Goal: Task Accomplishment & Management: Manage account settings

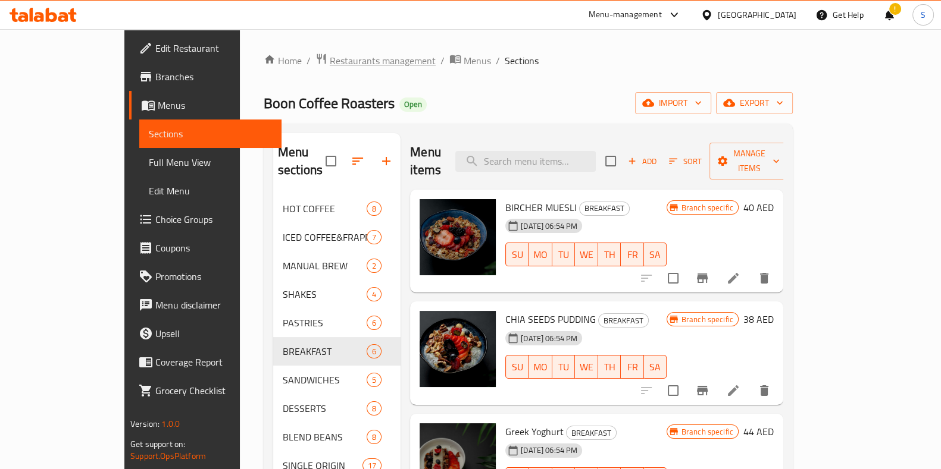
click at [330, 62] on span "Restaurants management" at bounding box center [383, 61] width 106 height 14
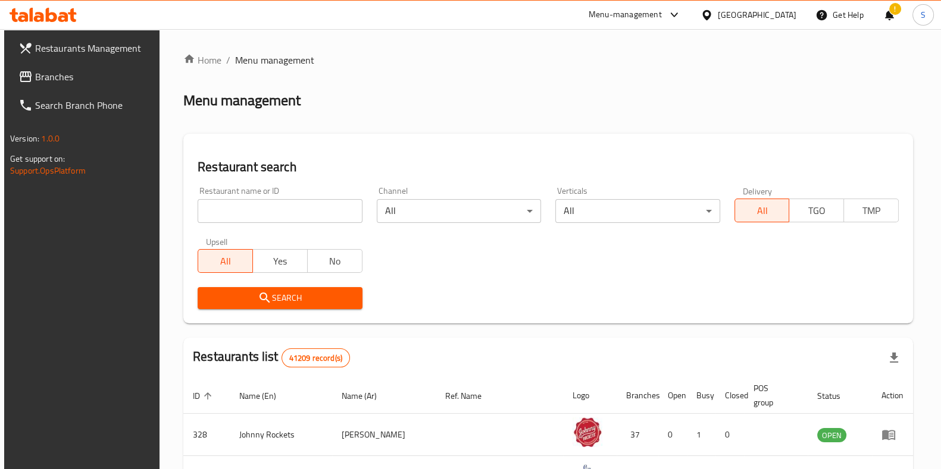
click at [304, 211] on input "search" at bounding box center [280, 211] width 164 height 24
click button "Search" at bounding box center [280, 298] width 164 height 22
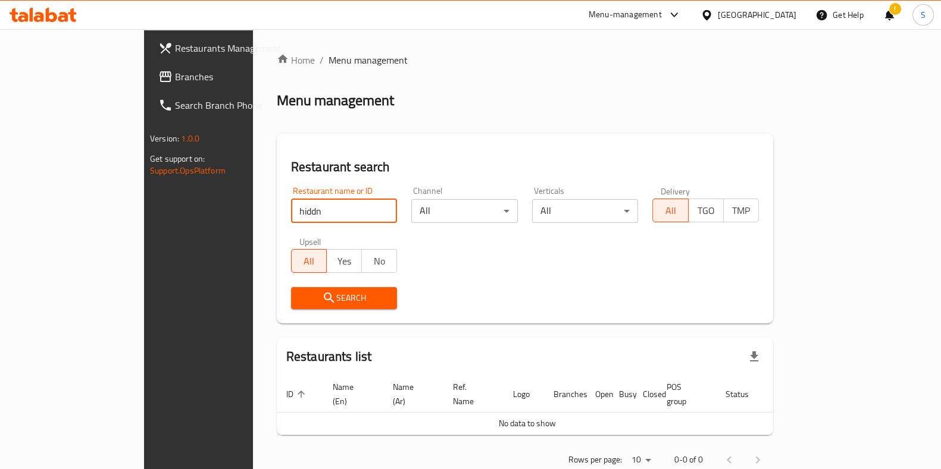
click at [304, 211] on input "hiddn" at bounding box center [344, 211] width 106 height 24
type input "hidden bunz"
click button "Search" at bounding box center [344, 298] width 106 height 22
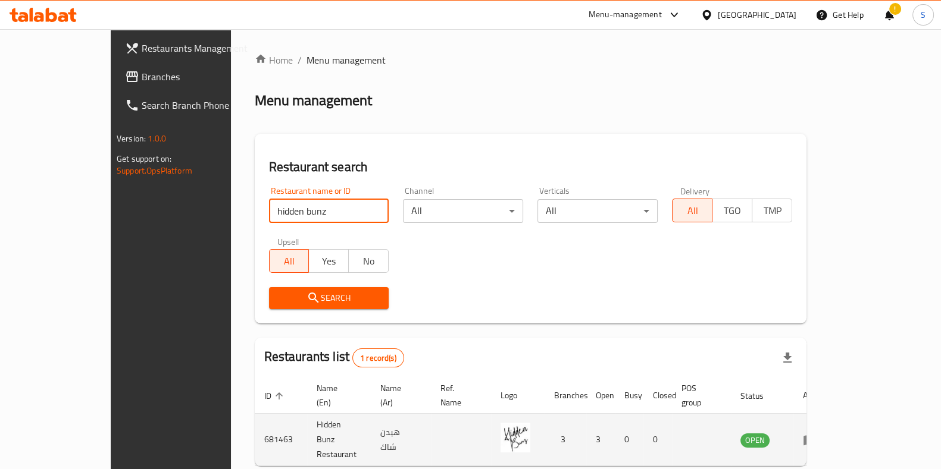
click at [814, 438] on icon "enhanced table" at bounding box center [812, 440] width 4 height 5
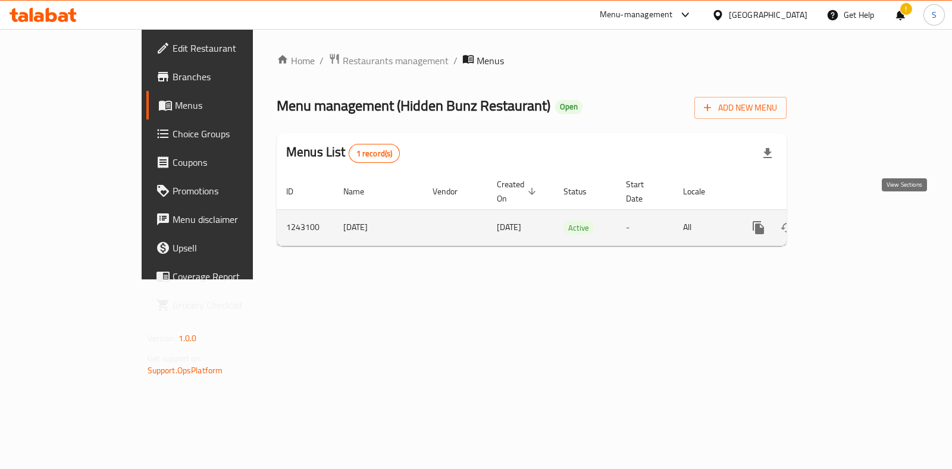
click at [851, 221] on icon "enhanced table" at bounding box center [844, 228] width 14 height 14
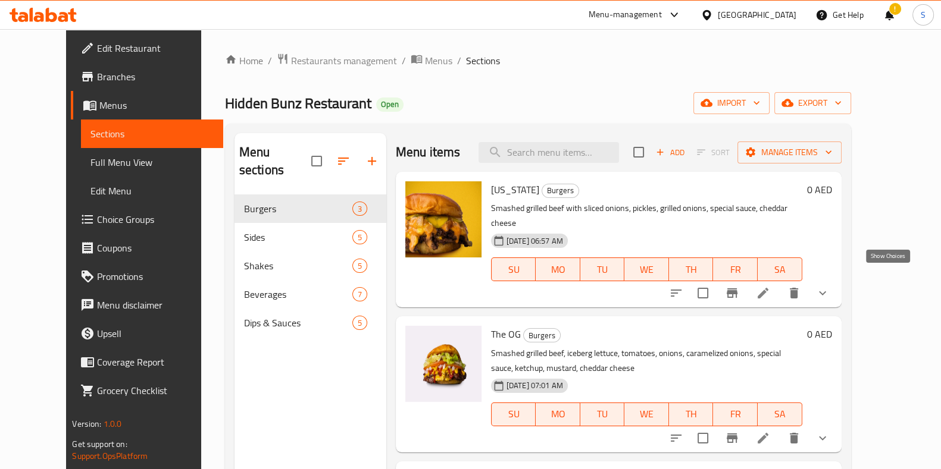
click at [829, 286] on icon "show more" at bounding box center [822, 293] width 14 height 14
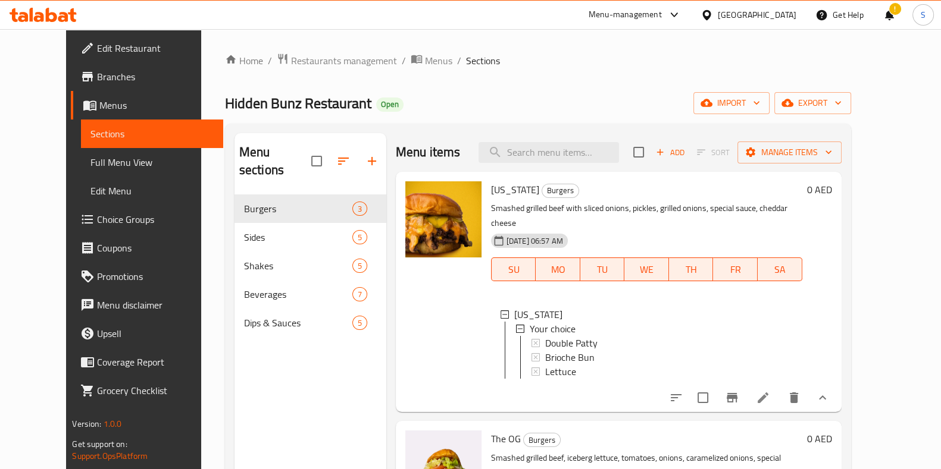
scroll to position [1, 0]
click at [768, 394] on icon at bounding box center [762, 398] width 11 height 11
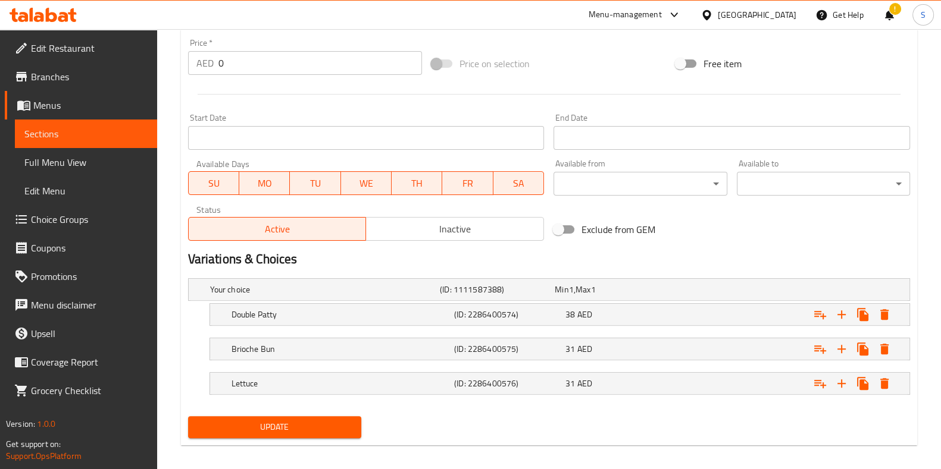
scroll to position [448, 0]
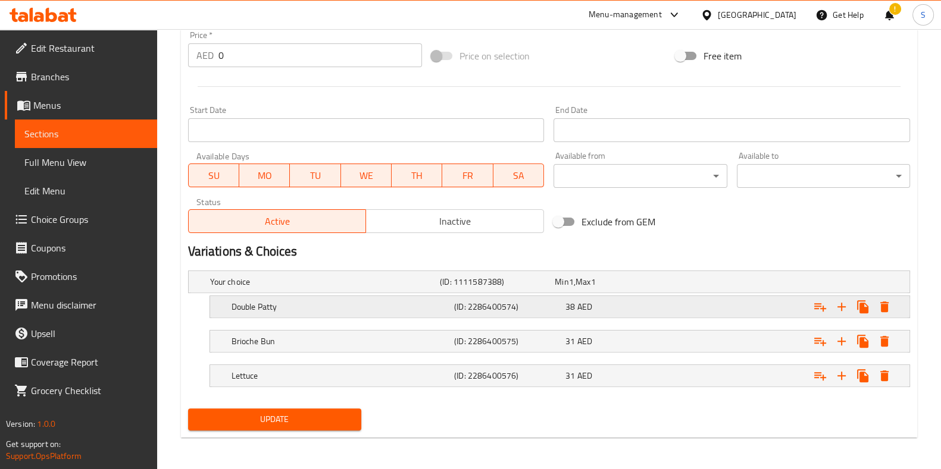
drag, startPoint x: 526, startPoint y: 287, endPoint x: 473, endPoint y: 305, distance: 56.6
click at [473, 305] on div "Your choice (ID: 1111587388) Min 1 , Max 1 Name (En) Your choice Name (En) Name…" at bounding box center [548, 335] width 731 height 138
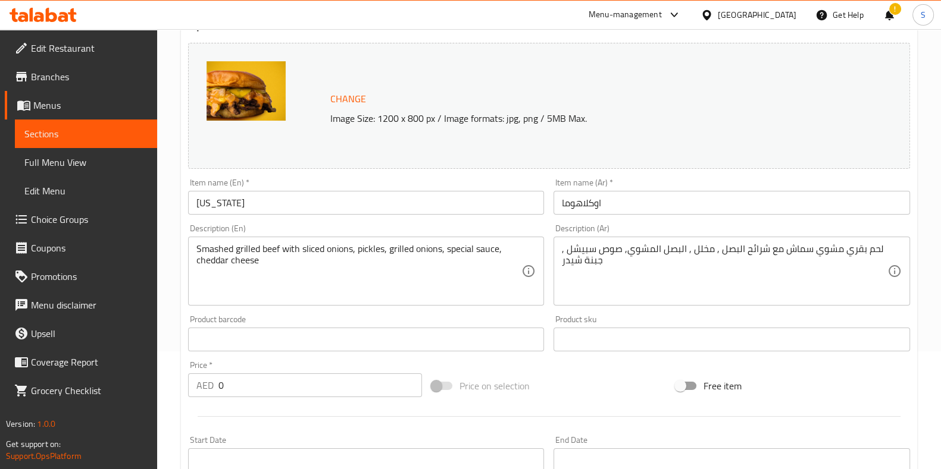
scroll to position [0, 0]
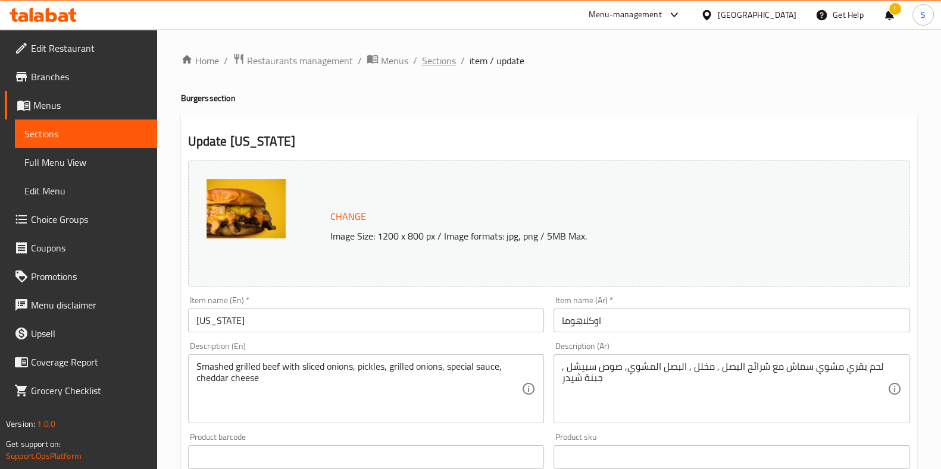
click at [434, 63] on span "Sections" at bounding box center [439, 61] width 34 height 14
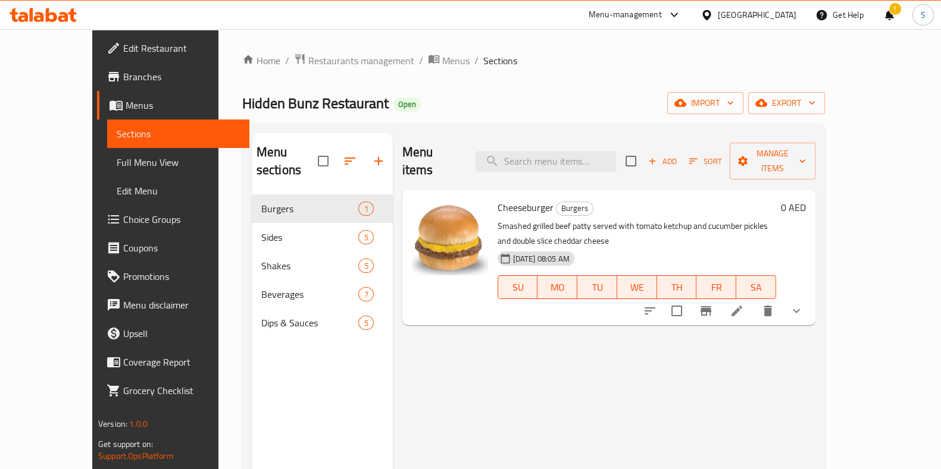
click at [483, 63] on span "Sections" at bounding box center [500, 61] width 34 height 14
click at [483, 62] on span "Sections" at bounding box center [500, 61] width 34 height 14
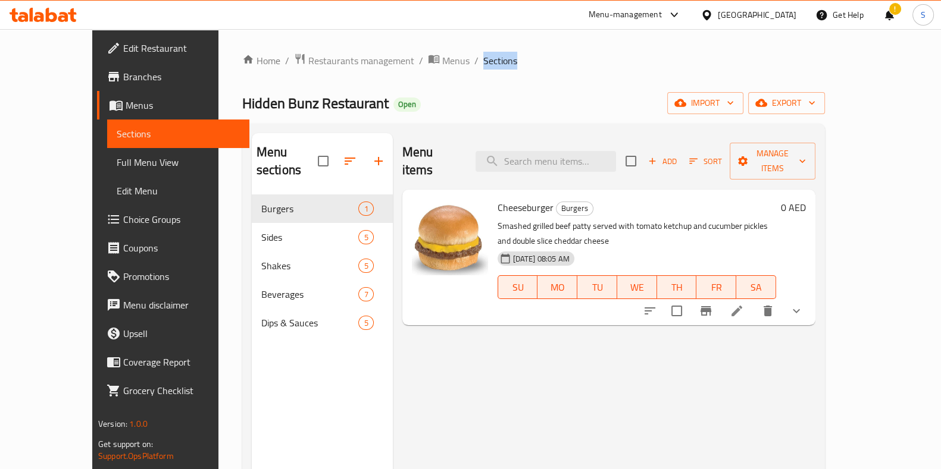
click at [483, 62] on span "Sections" at bounding box center [500, 61] width 34 height 14
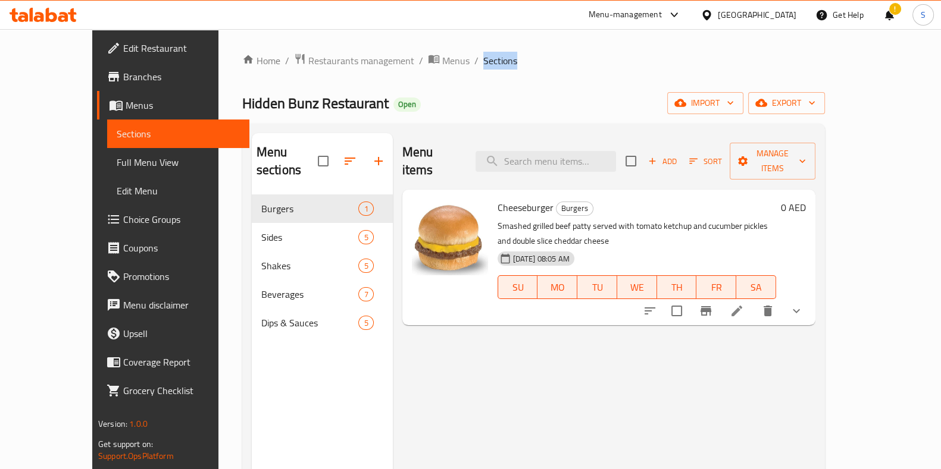
click at [483, 62] on span "Sections" at bounding box center [500, 61] width 34 height 14
click at [123, 225] on span "Choice Groups" at bounding box center [181, 219] width 117 height 14
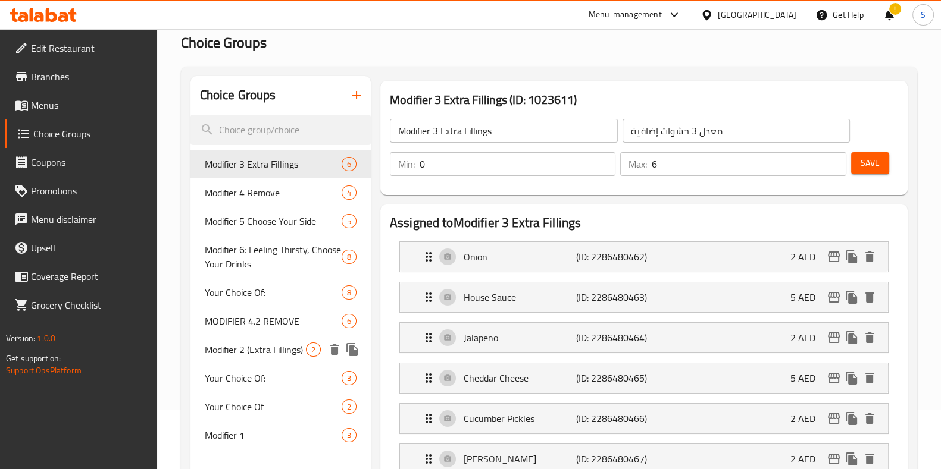
scroll to position [59, 0]
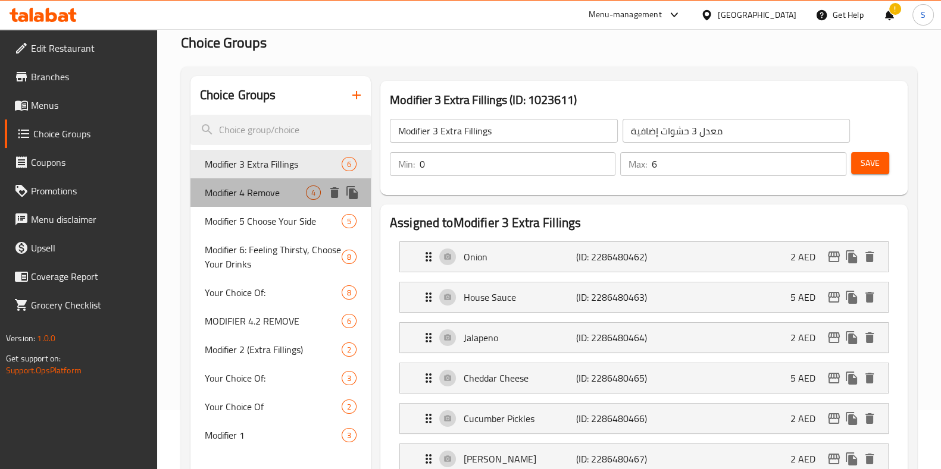
click at [238, 189] on span "Modifier 4 Remove" at bounding box center [255, 193] width 101 height 14
type input "Modifier 4 Remove"
type input "المُعدِّل 4 إزالة"
type input "4"
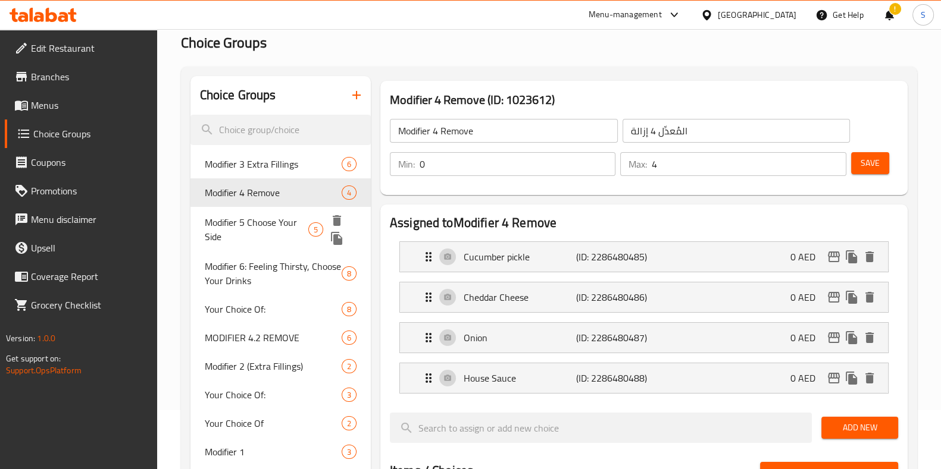
click at [246, 234] on span "Modifier 5 Choose Your Side" at bounding box center [257, 229] width 104 height 29
type input "Modifier 5 Choose Your Side"
type input "مُعدِّل 5 اختر جانبك"
type input "1"
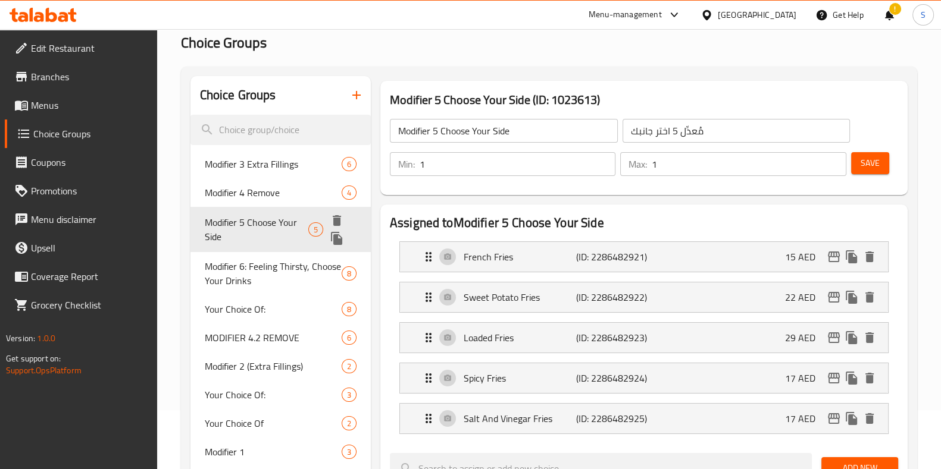
scroll to position [117, 0]
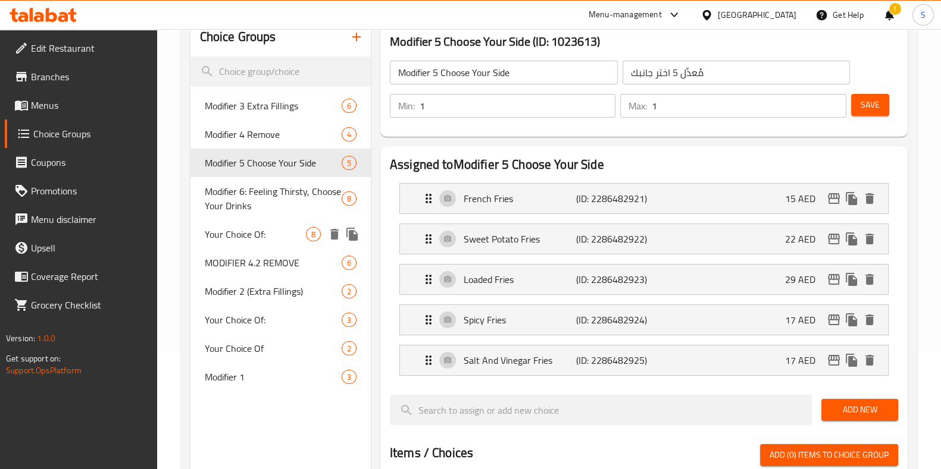
click at [246, 234] on span "Your Choice Of:" at bounding box center [255, 234] width 101 height 14
type input "Your Choice Of:"
type input "إختيارك من:"
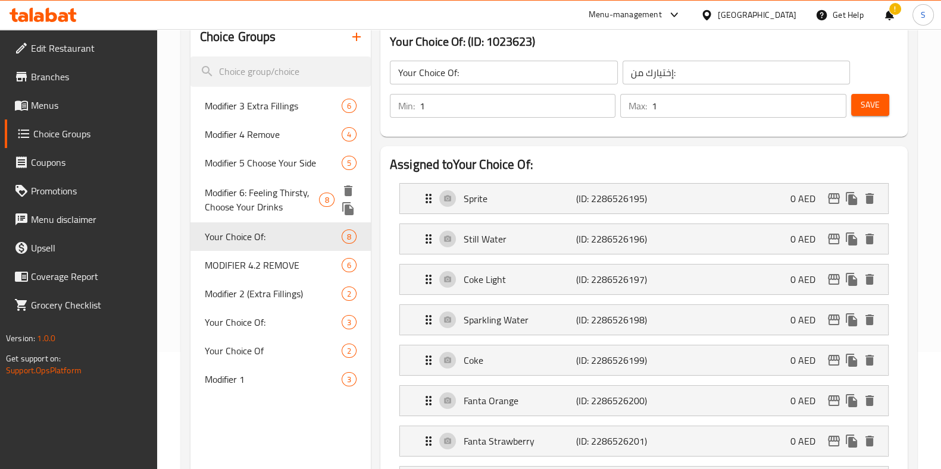
click at [239, 192] on span "Modifier 6: Feeling Thirsty, Choose Your Drinks" at bounding box center [262, 200] width 115 height 29
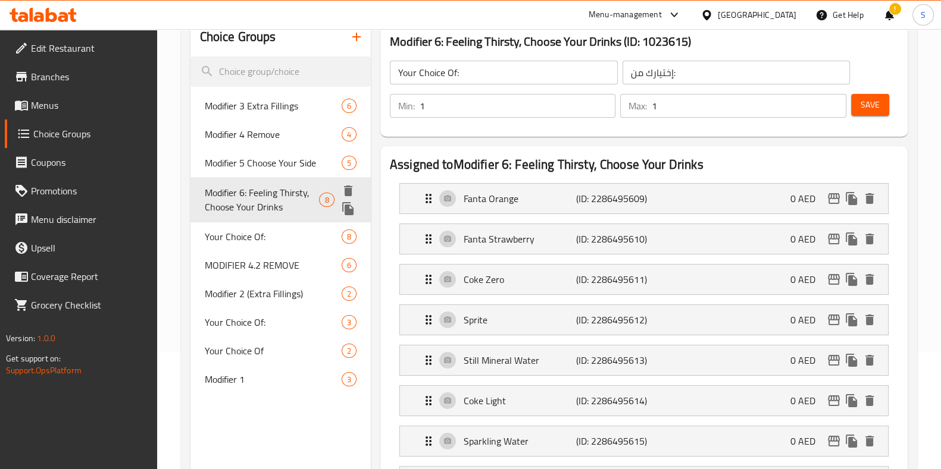
type input "Modifier 6: Feeling Thirsty, Choose Your Drinks"
type input "مُعدِّل 6: شعور بالعطش، فاختر مشروباتك"
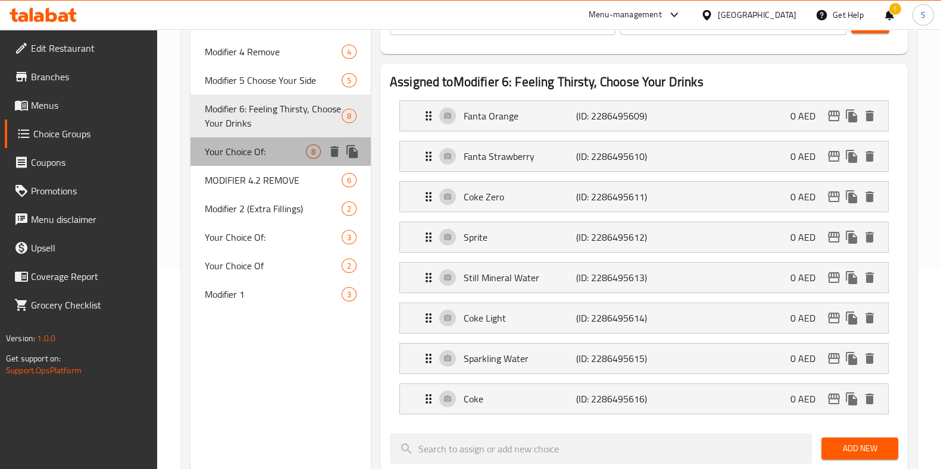
click at [231, 145] on span "Your Choice Of:" at bounding box center [255, 152] width 101 height 14
type input "Your Choice Of:"
type input "إختيارك من:"
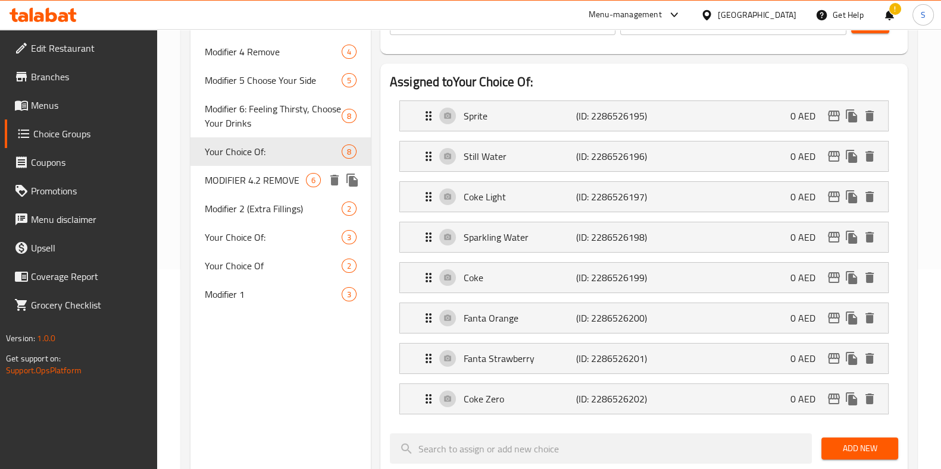
click at [242, 184] on span "MODIFIER 4.2 REMOVE" at bounding box center [255, 180] width 101 height 14
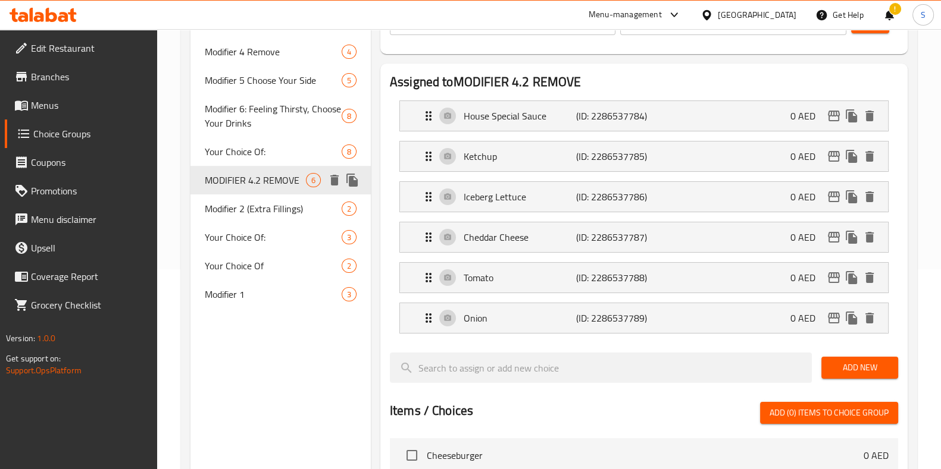
type input "MODIFIER 4.2 REMOVE"
type input "المُعدِّل 4.2 إزالة"
type input "0"
type input "6"
click at [247, 215] on span "Modifier 2 (Extra Fillings)" at bounding box center [255, 209] width 101 height 14
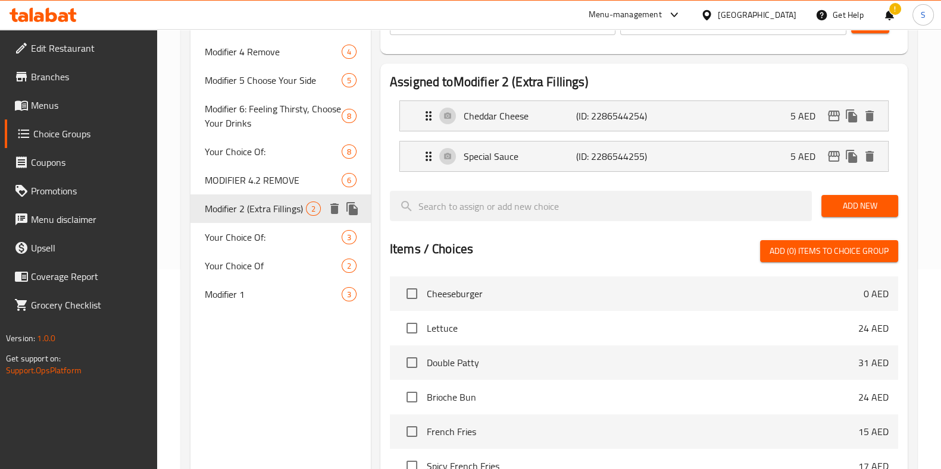
type input "Modifier 2 (Extra Fillings)"
type input "المُعدِّل 2 (حشوات إضافية)"
type input "1"
click at [252, 243] on span "Your Choice Of:" at bounding box center [255, 237] width 101 height 14
type input "Your Choice Of:"
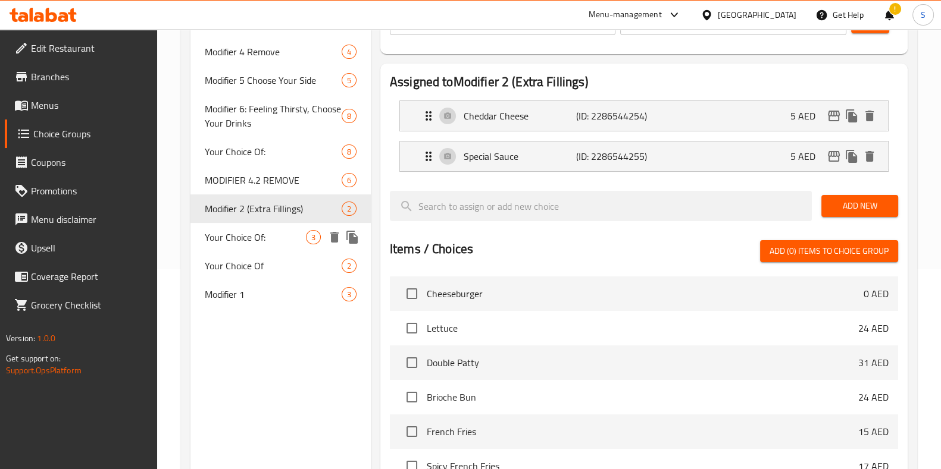
type input "إختيارك من:"
type input "1"
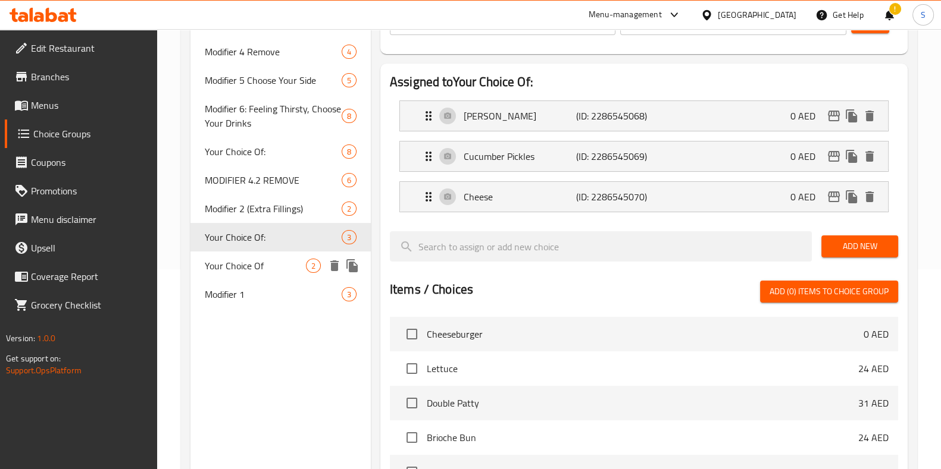
click at [251, 279] on div "Your Choice Of 2" at bounding box center [280, 266] width 180 height 29
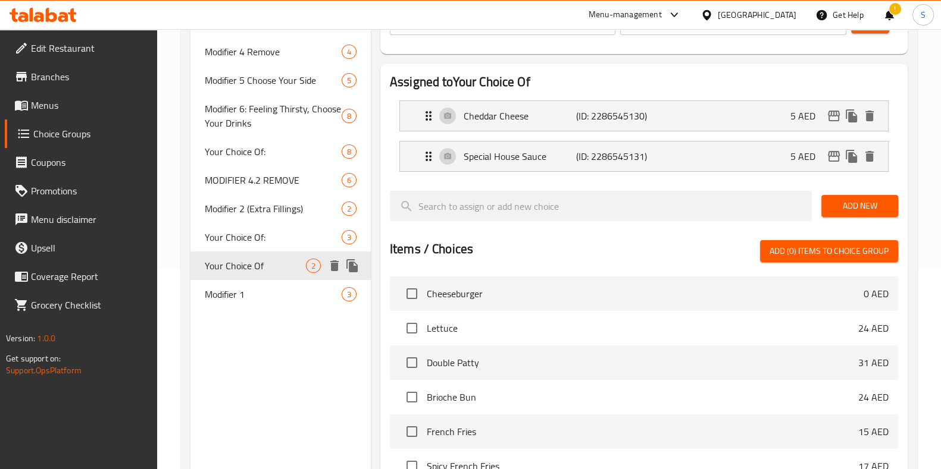
type input "Your Choice Of"
type input "إختيارك من"
type input "0"
type input "2"
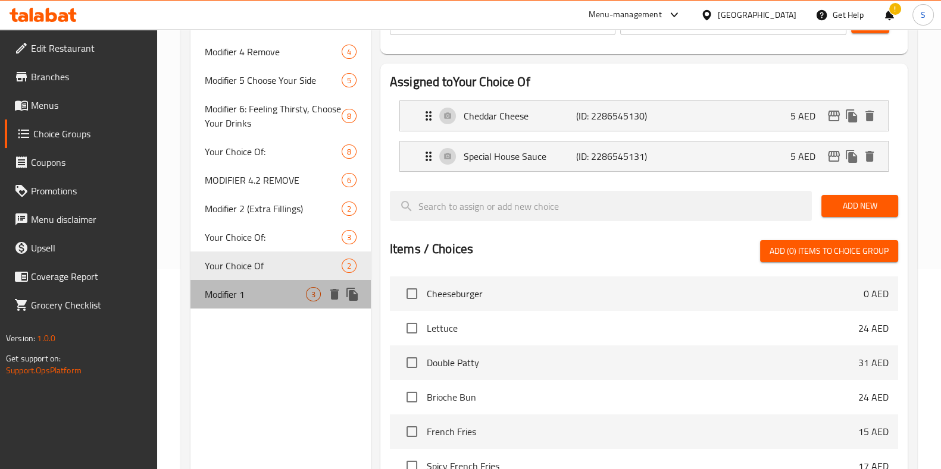
click at [251, 293] on span "Modifier 1" at bounding box center [255, 294] width 101 height 14
type input "Modifier 1"
type input "المُعدِّل 1"
type input "1"
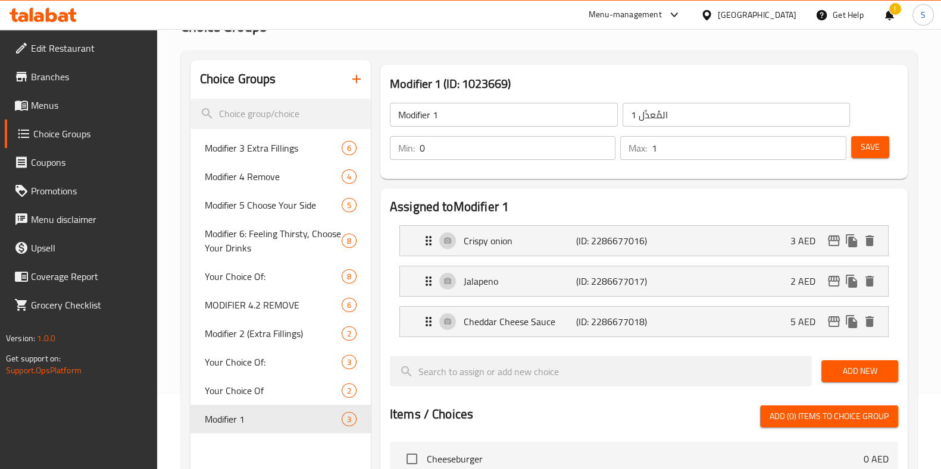
scroll to position [0, 0]
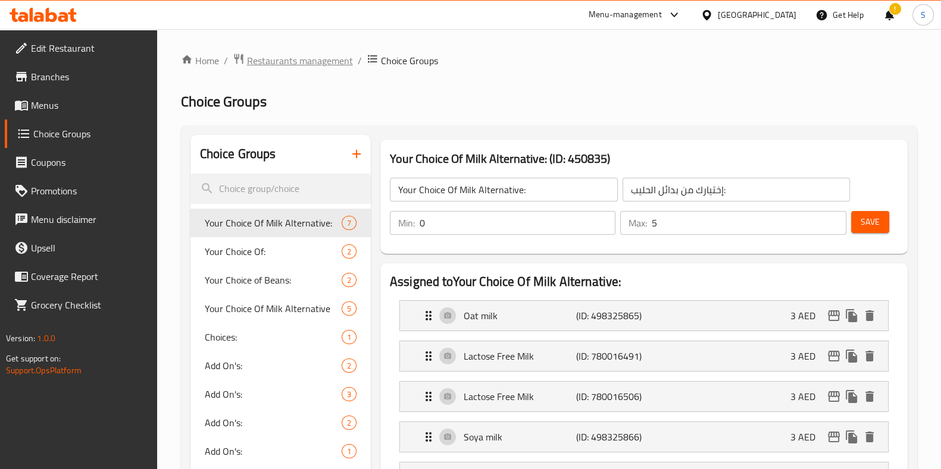
click at [315, 62] on span "Restaurants management" at bounding box center [300, 61] width 106 height 14
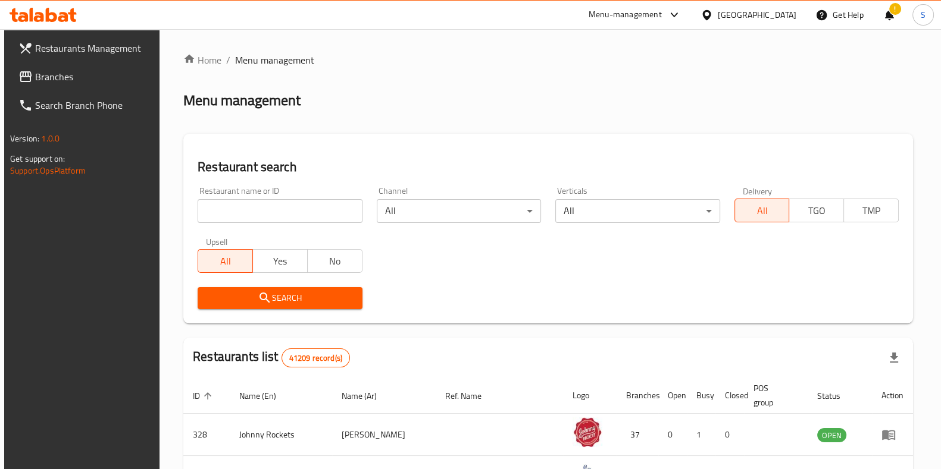
click at [318, 213] on input "search" at bounding box center [280, 211] width 164 height 24
type input "hidden bunz"
click button "Search" at bounding box center [280, 298] width 164 height 22
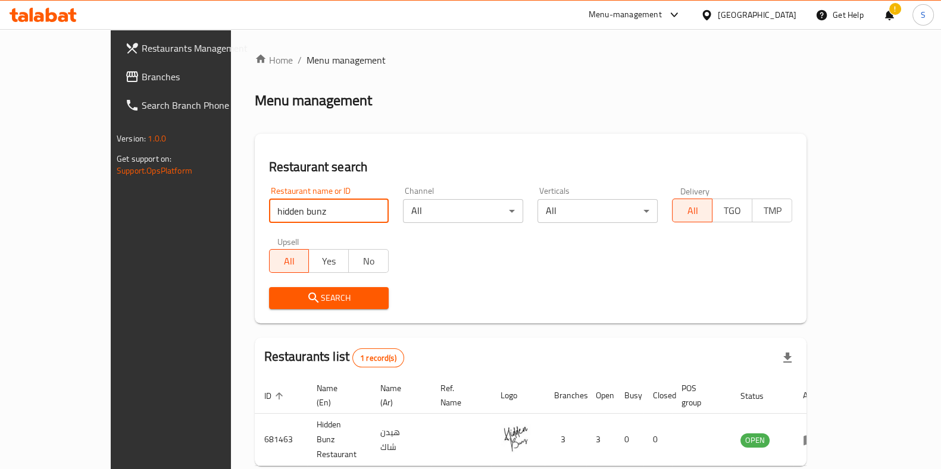
scroll to position [37, 0]
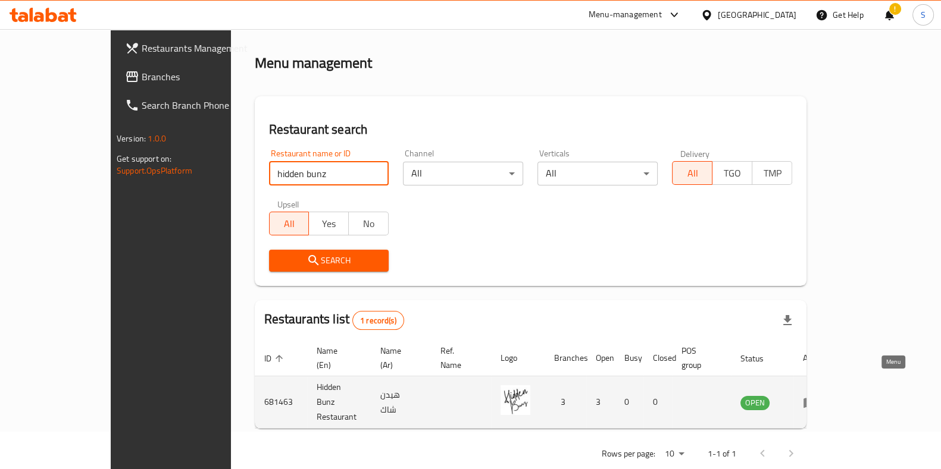
click at [816, 398] on icon "enhanced table" at bounding box center [809, 403] width 13 height 10
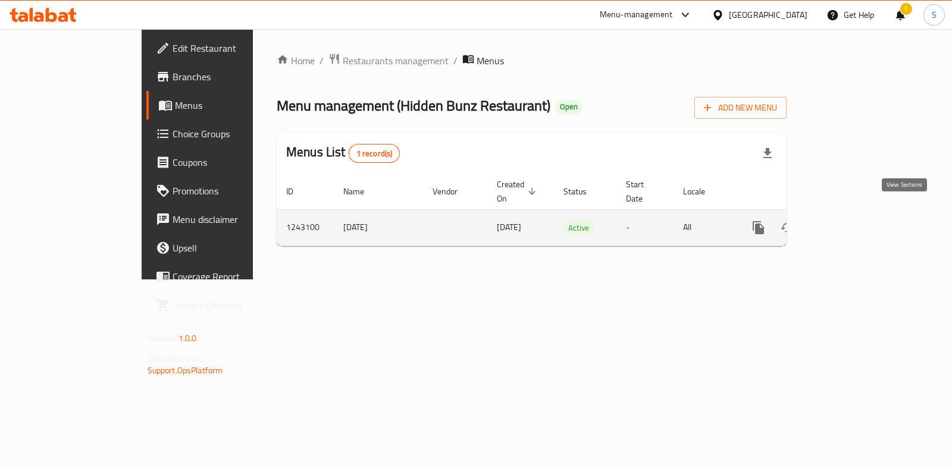
click at [851, 221] on icon "enhanced table" at bounding box center [844, 228] width 14 height 14
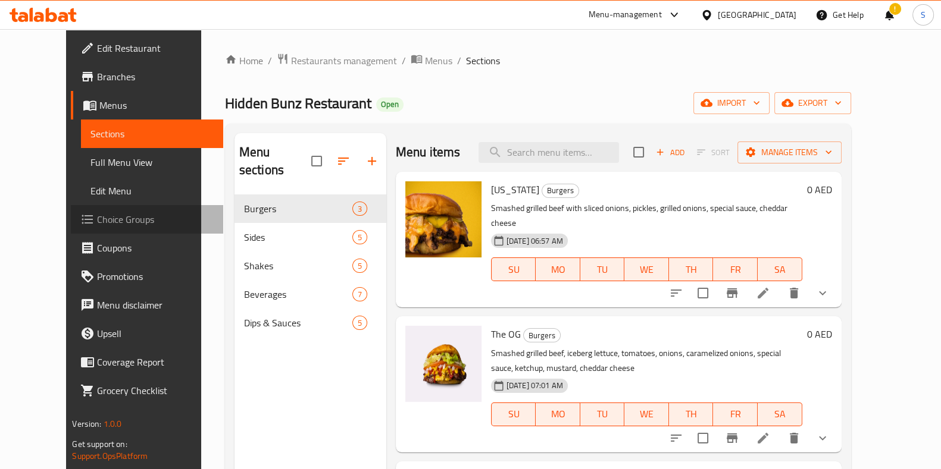
click at [97, 223] on span "Choice Groups" at bounding box center [155, 219] width 117 height 14
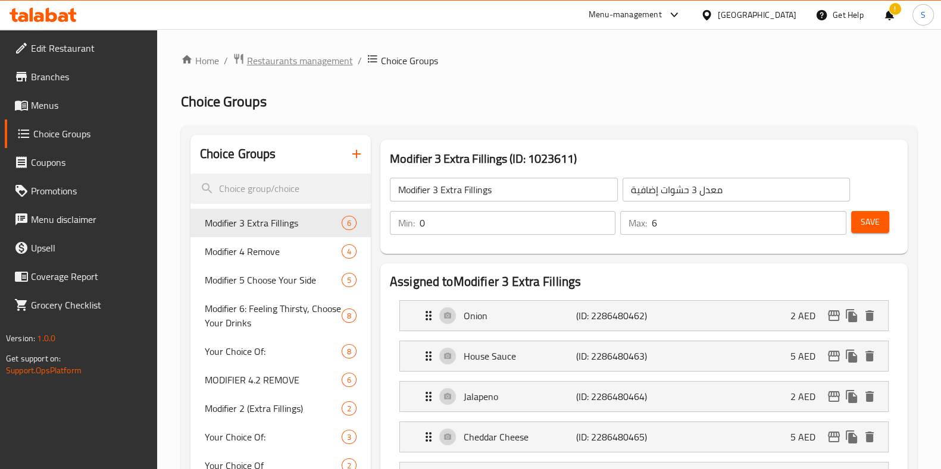
click at [306, 58] on span "Restaurants management" at bounding box center [300, 61] width 106 height 14
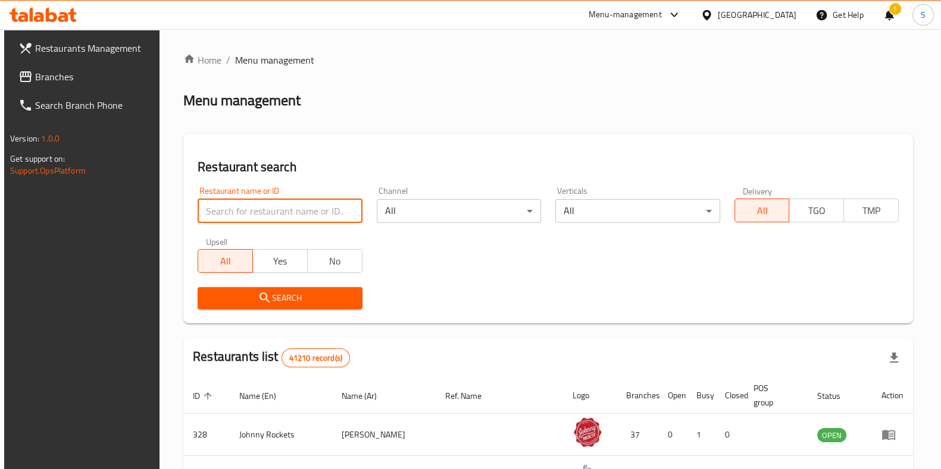
click at [274, 218] on input "search" at bounding box center [280, 211] width 164 height 24
type input "krush burger"
click at [298, 296] on span "Search" at bounding box center [279, 298] width 145 height 15
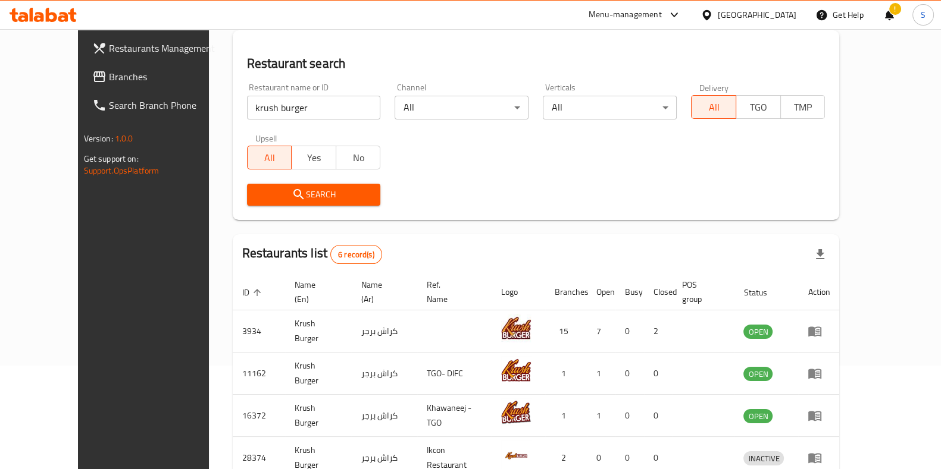
scroll to position [142, 0]
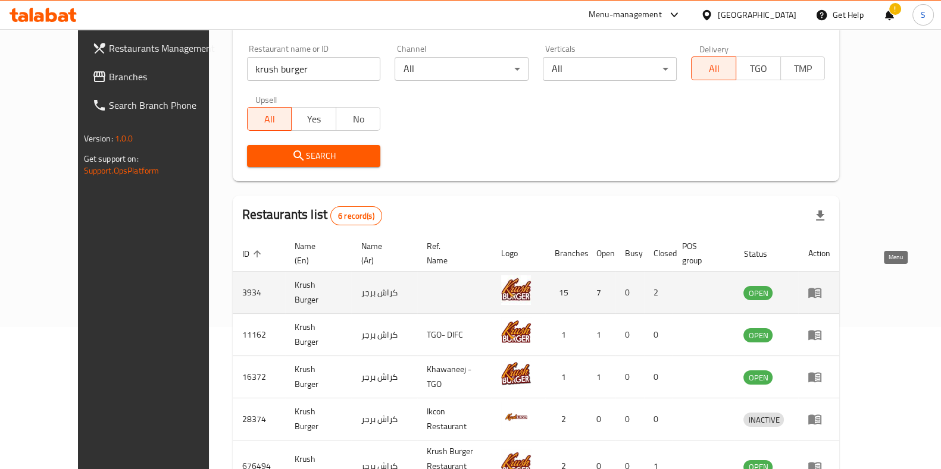
click at [821, 289] on icon "enhanced table" at bounding box center [814, 294] width 13 height 10
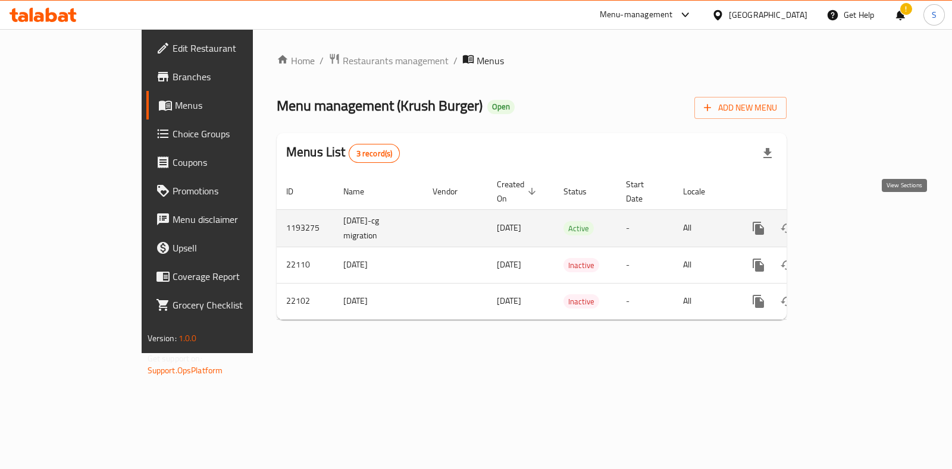
click at [851, 221] on icon "enhanced table" at bounding box center [844, 228] width 14 height 14
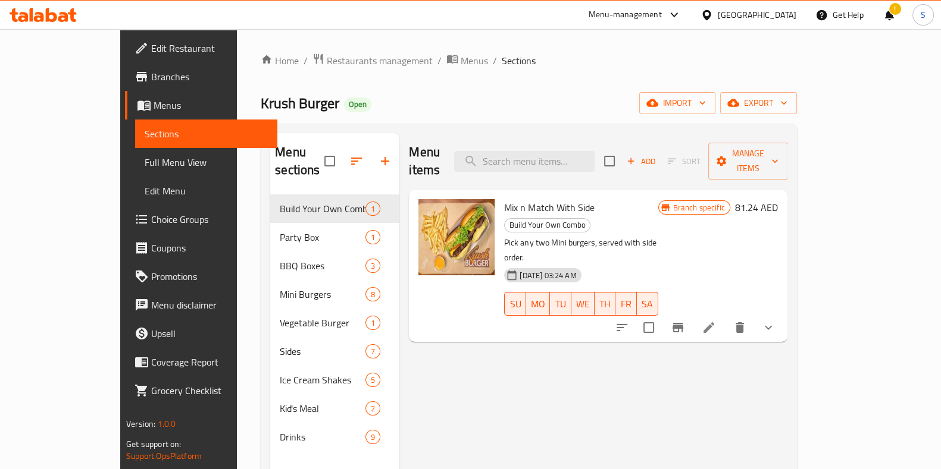
drag, startPoint x: 905, startPoint y: 217, endPoint x: 575, endPoint y: 409, distance: 381.5
click at [575, 409] on div "Menu items Add Sort Manage items Mix n Match With Side Build Your Own Combo Pic…" at bounding box center [592, 367] width 387 height 469
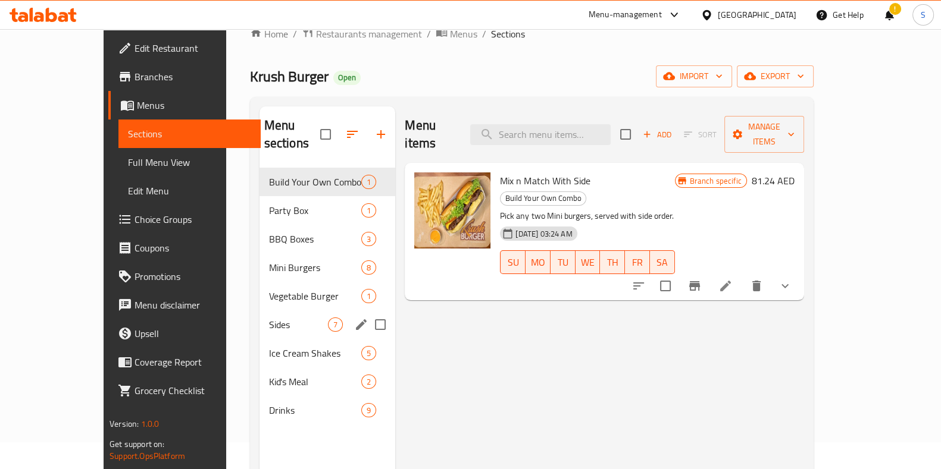
scroll to position [19, 0]
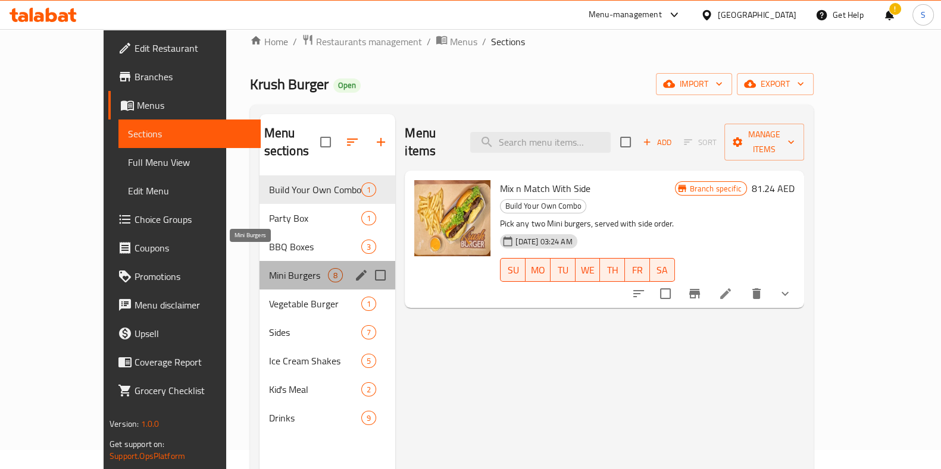
click at [269, 268] on span "Mini Burgers" at bounding box center [298, 275] width 59 height 14
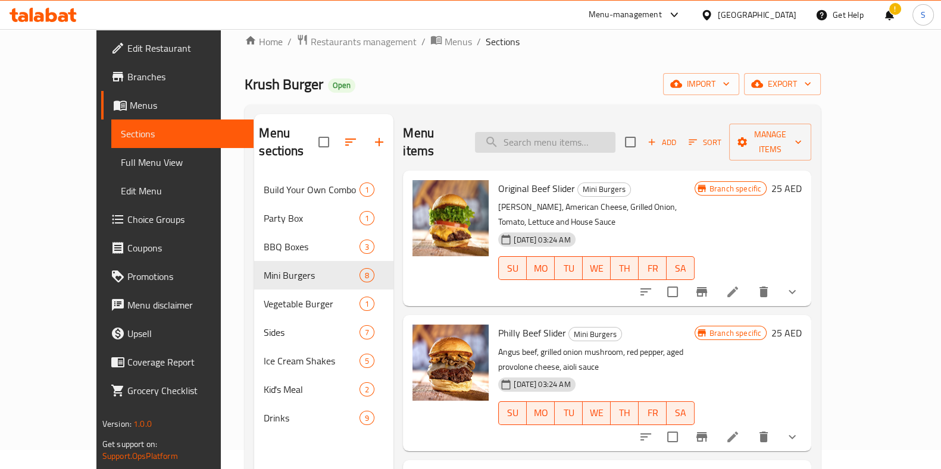
click at [547, 138] on input "search" at bounding box center [545, 142] width 140 height 21
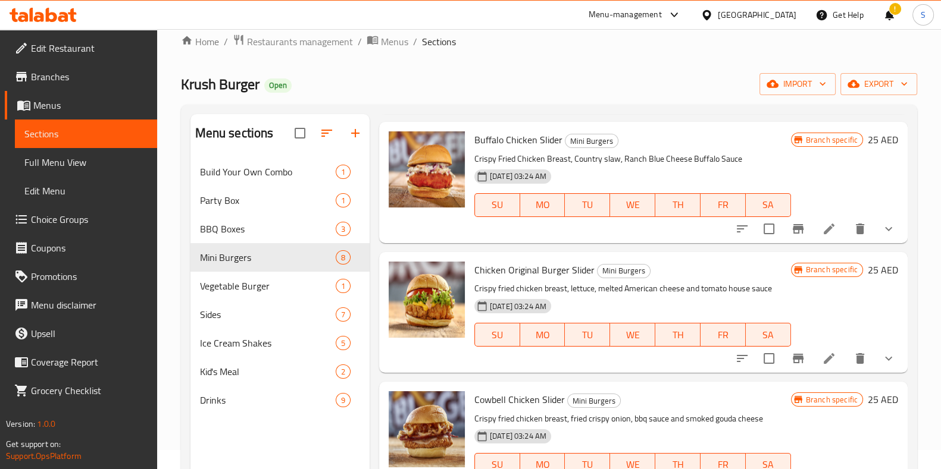
scroll to position [484, 0]
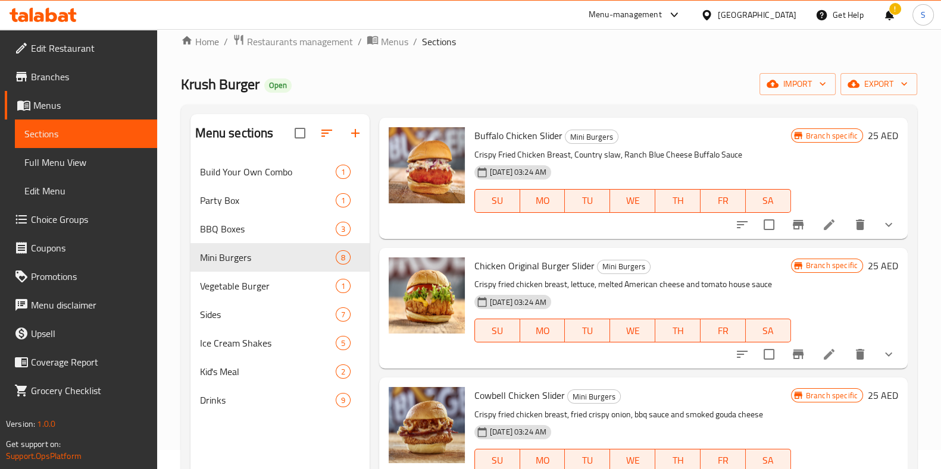
type input "chicken"
click at [812, 346] on li at bounding box center [828, 354] width 33 height 21
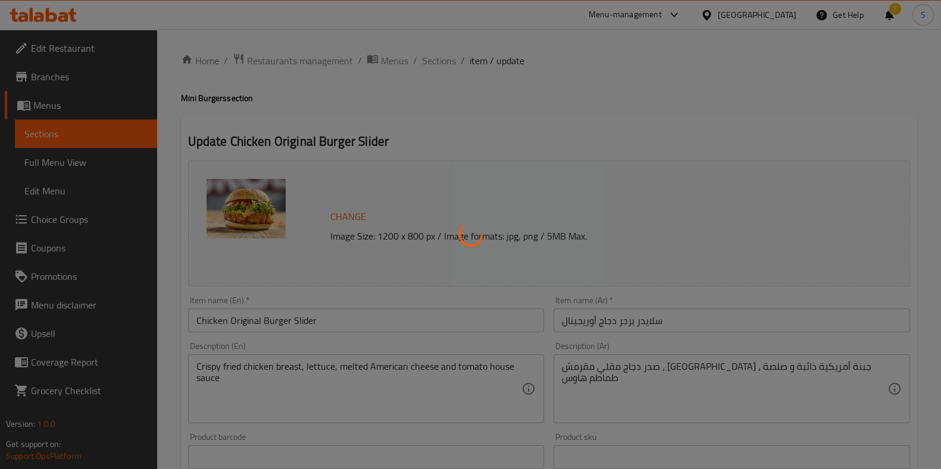
type input "إختيارك من:"
type input "1"
type input "الإضافات:"
type input "0"
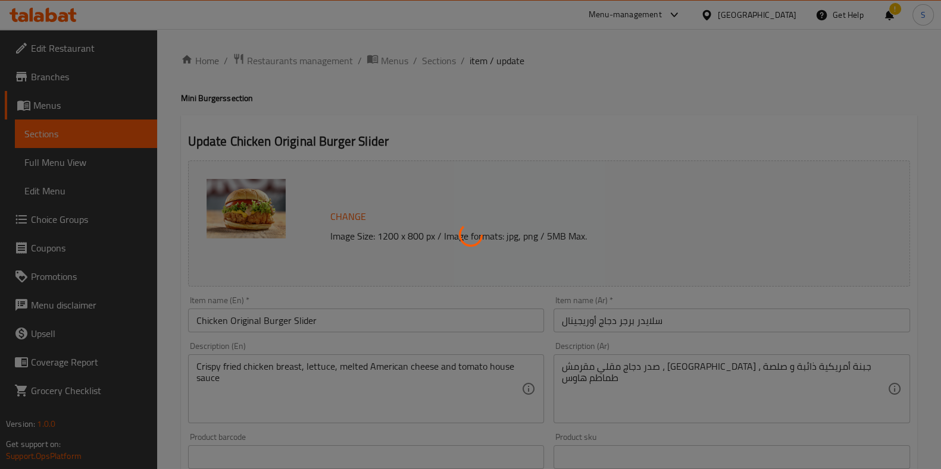
type input "13"
